Goal: Information Seeking & Learning: Learn about a topic

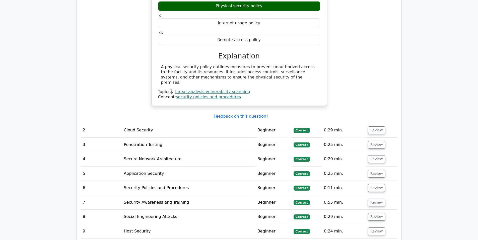
scroll to position [508, 0]
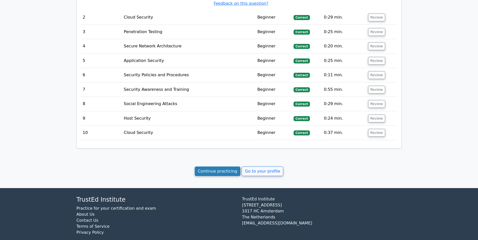
click at [216, 167] on link "Continue practicing" at bounding box center [218, 172] width 46 height 10
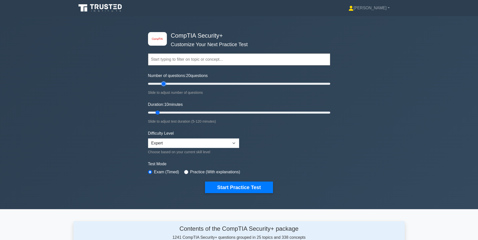
type input "20"
click at [164, 84] on input "Number of questions: 20 questions" at bounding box center [239, 84] width 182 height 6
click at [167, 112] on input "Duration: 15 minutes" at bounding box center [239, 113] width 182 height 6
type input "20"
click at [171, 112] on input "Duration: 15 minutes" at bounding box center [239, 113] width 182 height 6
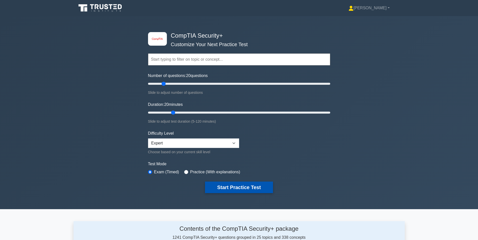
click at [234, 187] on button "Start Practice Test" at bounding box center [239, 188] width 68 height 12
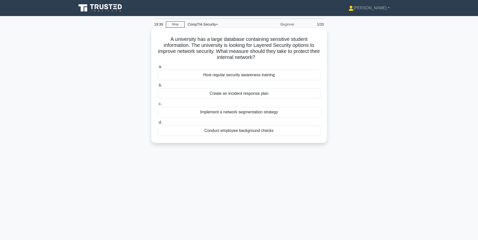
click at [246, 110] on div "Implement a network segmentation strategy" at bounding box center [239, 112] width 163 height 11
click at [158, 106] on input "c. Implement a network segmentation strategy" at bounding box center [158, 103] width 0 height 3
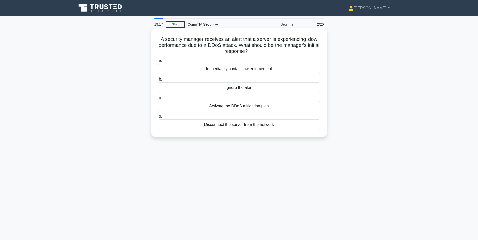
click at [208, 108] on div "Activate the DDoS mitigation plan" at bounding box center [239, 106] width 163 height 11
click at [158, 100] on input "c. Activate the DDoS mitigation plan" at bounding box center [158, 97] width 0 height 3
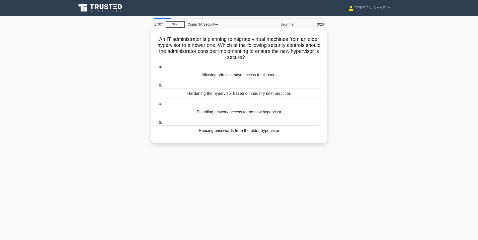
click at [192, 95] on div "Hardening the hypervisor based on industry best practices" at bounding box center [239, 93] width 163 height 11
click at [158, 87] on input "b. Hardening the hypervisor based on industry best practices" at bounding box center [158, 85] width 0 height 3
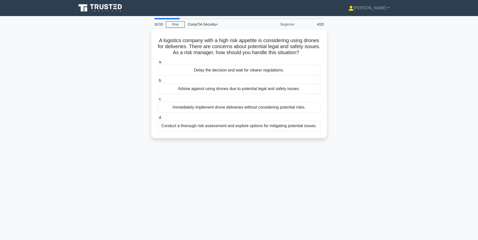
click at [105, 93] on div "A logistics company with a high risk appetite is considering using drones for d…" at bounding box center [240, 86] width 332 height 115
click at [102, 82] on div "A logistics company with a high risk appetite is considering using drones for d…" at bounding box center [240, 86] width 332 height 115
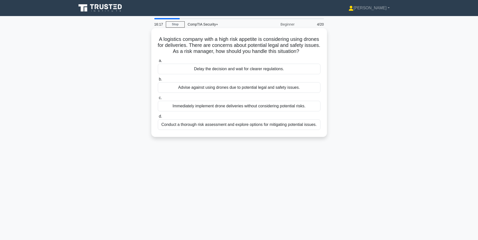
drag, startPoint x: 190, startPoint y: 132, endPoint x: 190, endPoint y: 128, distance: 3.5
click at [190, 128] on div "Conduct a thorough risk assessment and explore options for mitigating potential…" at bounding box center [239, 125] width 163 height 11
click at [158, 118] on input "d. Conduct a thorough risk assessment and explore options for mitigating potent…" at bounding box center [158, 116] width 0 height 3
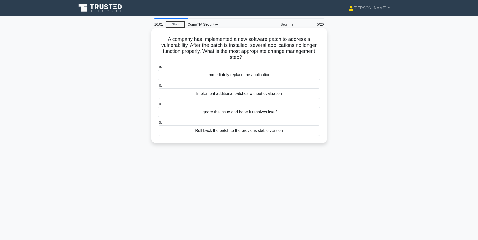
click at [207, 132] on div "Roll back the patch to the previous stable version" at bounding box center [239, 131] width 163 height 11
click at [158, 124] on input "d. Roll back the patch to the previous stable version" at bounding box center [158, 122] width 0 height 3
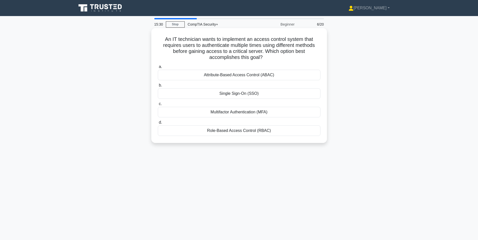
click at [191, 115] on div "Multifactor Authentication (MFA)" at bounding box center [239, 112] width 163 height 11
click at [158, 106] on input "c. Multifactor Authentication (MFA)" at bounding box center [158, 103] width 0 height 3
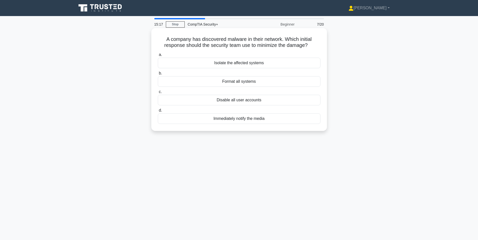
click at [221, 65] on div "Isolate the affected systems" at bounding box center [239, 63] width 163 height 11
click at [158, 57] on input "a. Isolate the affected systems" at bounding box center [158, 54] width 0 height 3
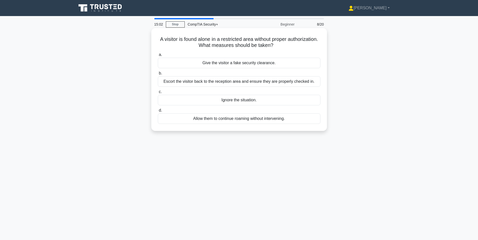
click at [197, 84] on div "Escort the visitor back to the reception area and ensure they are properly chec…" at bounding box center [239, 81] width 163 height 11
click at [158, 75] on input "b. Escort the visitor back to the reception area and ensure they are properly c…" at bounding box center [158, 73] width 0 height 3
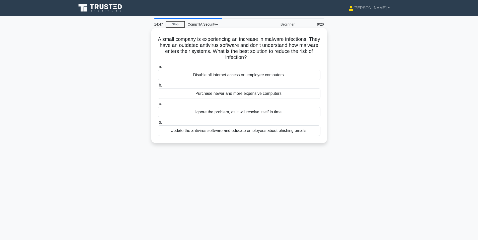
click at [185, 129] on div "Update the antivirus software and educate employees about phishing emails." at bounding box center [239, 131] width 163 height 11
click at [158, 124] on input "d. Update the antivirus software and educate employees about phishing emails." at bounding box center [158, 122] width 0 height 3
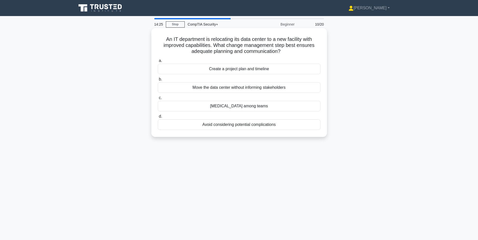
click at [196, 66] on div "Create a project plan and timeline" at bounding box center [239, 69] width 163 height 11
click at [158, 63] on input "a. Create a project plan and timeline" at bounding box center [158, 60] width 0 height 3
click at [195, 130] on div "End-to-end encryption" at bounding box center [239, 125] width 163 height 11
click at [158, 118] on input "d. End-to-end encryption" at bounding box center [158, 116] width 0 height 3
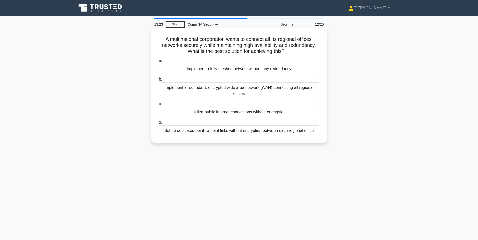
click at [187, 93] on div "Implement a redundant, encrypted wide area network (WAN) connecting all regiona…" at bounding box center [239, 90] width 163 height 17
click at [158, 81] on input "b. Implement a redundant, encrypted wide area network (WAN) connecting all regi…" at bounding box center [158, 79] width 0 height 3
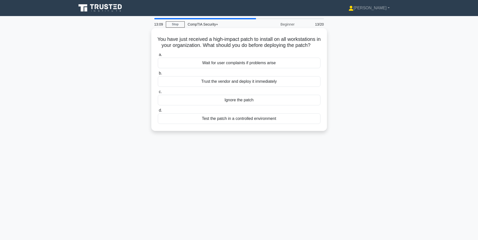
click at [203, 124] on div "Test the patch in a controlled environment" at bounding box center [239, 119] width 163 height 11
click at [158, 112] on input "d. Test the patch in a controlled environment" at bounding box center [158, 110] width 0 height 3
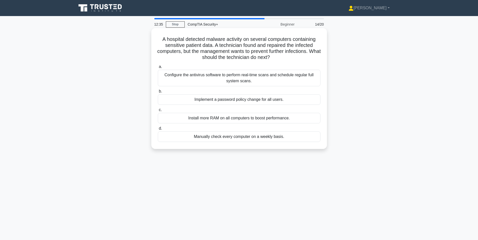
click at [166, 79] on div "Configure the antivirus software to perform real-time scans and schedule regula…" at bounding box center [239, 78] width 163 height 17
click at [158, 69] on input "a. Configure the antivirus software to perform real-time scans and schedule reg…" at bounding box center [158, 66] width 0 height 3
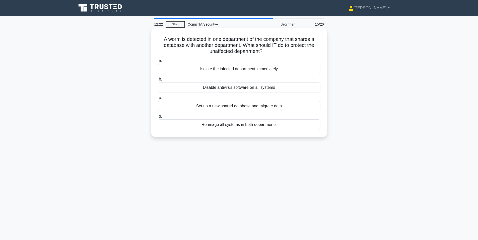
click at [188, 70] on div "Isolate the infected department immediately" at bounding box center [239, 69] width 163 height 11
click at [158, 63] on input "a. Isolate the infected department immediately" at bounding box center [158, 60] width 0 height 3
click at [178, 85] on div "VPN with Multi-Factor Authentication (MFA)" at bounding box center [239, 87] width 163 height 11
click at [158, 81] on input "b. VPN with Multi-Factor Authentication (MFA)" at bounding box center [158, 79] width 0 height 3
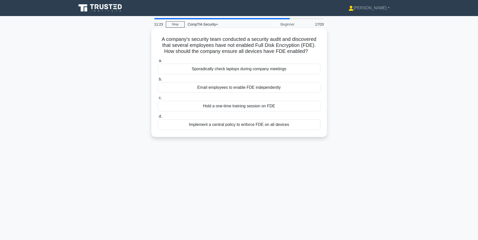
click at [226, 125] on div "Implement a central policy to enforce FDE on all devices" at bounding box center [239, 125] width 163 height 11
click at [158, 118] on input "d. Implement a central policy to enforce FDE on all devices" at bounding box center [158, 116] width 0 height 3
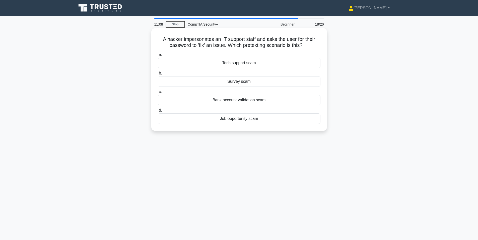
click at [202, 64] on div "Tech support scam" at bounding box center [239, 63] width 163 height 11
click at [158, 57] on input "a. Tech support scam" at bounding box center [158, 54] width 0 height 3
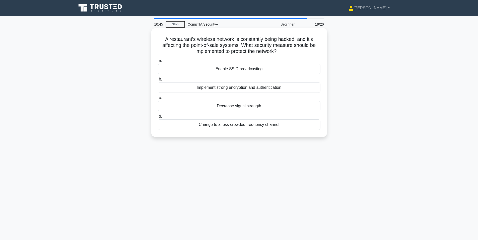
click at [173, 87] on div "Implement strong encryption and authentication" at bounding box center [239, 87] width 163 height 11
click at [158, 81] on input "b. Implement strong encryption and authentication" at bounding box center [158, 79] width 0 height 3
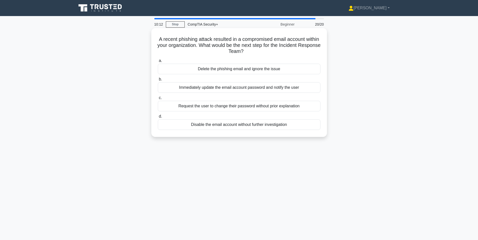
click at [175, 90] on div "Immediately update the email account password and notify the user" at bounding box center [239, 87] width 163 height 11
click at [158, 81] on input "b. Immediately update the email account password and notify the user" at bounding box center [158, 79] width 0 height 3
